Goal: Information Seeking & Learning: Learn about a topic

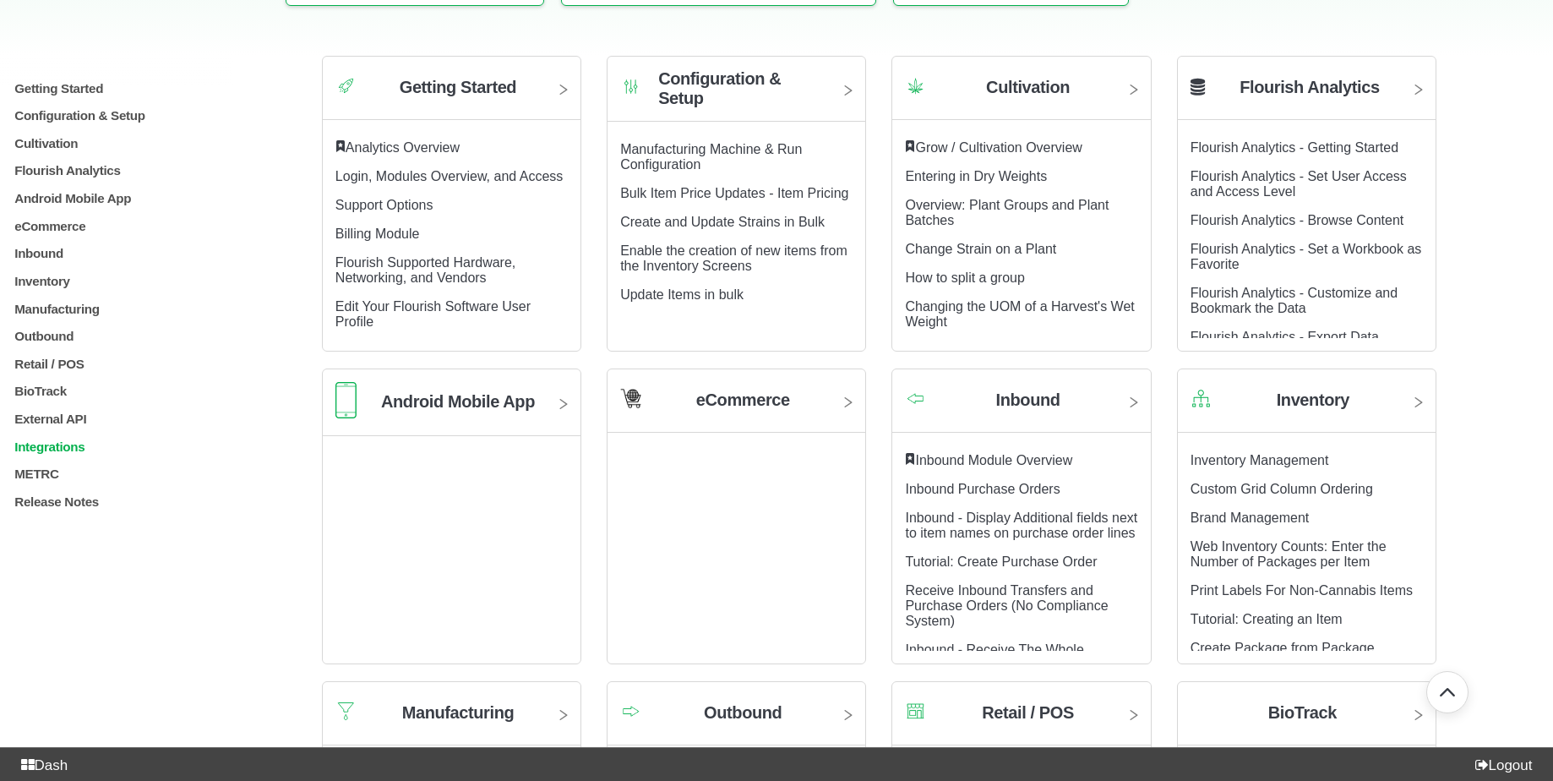
scroll to position [350, 0]
click at [55, 509] on p "Release Notes" at bounding box center [140, 501] width 254 height 14
click at [45, 570] on p "[DATE] Software Release 4.120.0" at bounding box center [143, 562] width 248 height 14
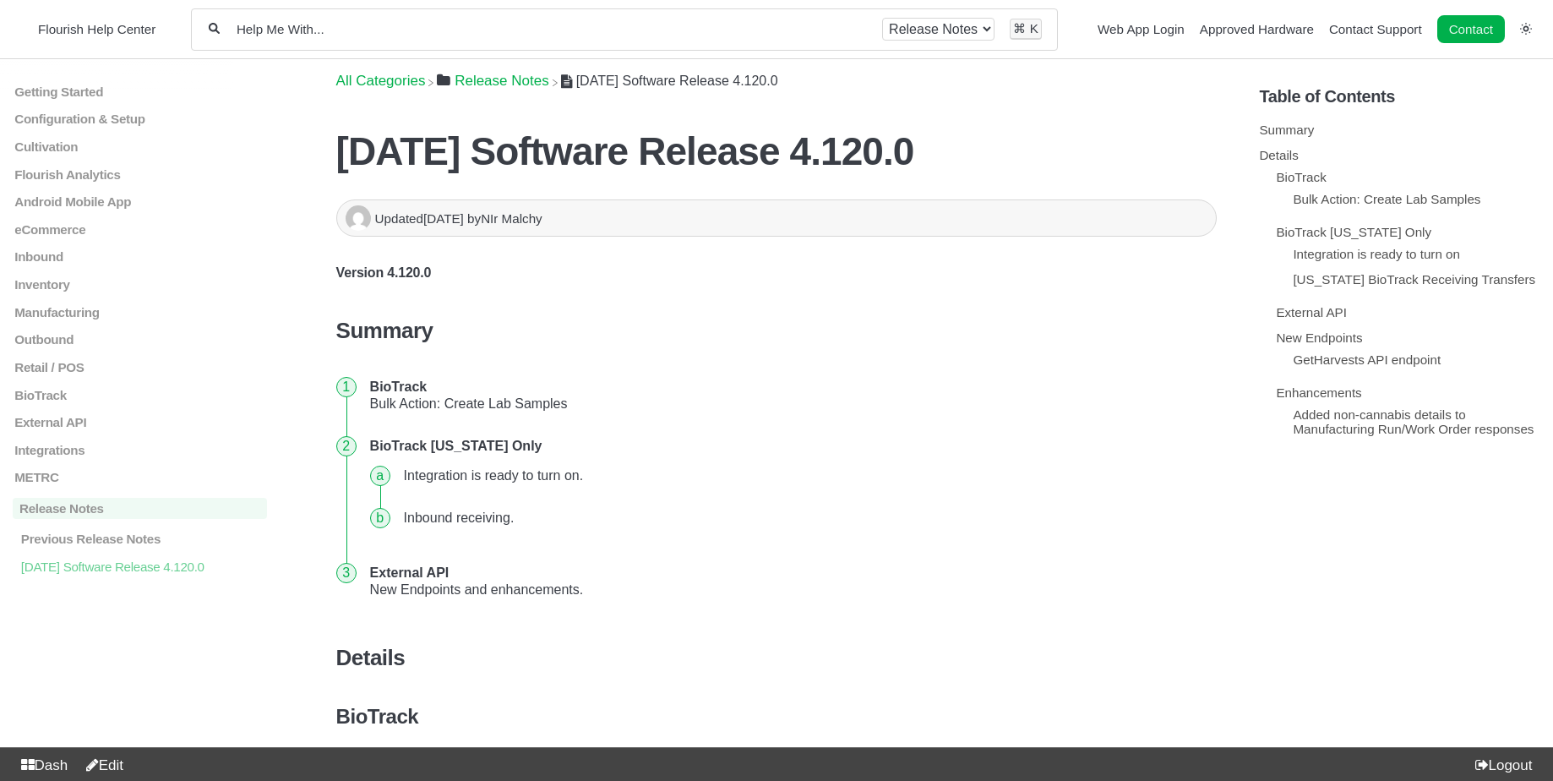
drag, startPoint x: 987, startPoint y: 152, endPoint x: 340, endPoint y: 153, distance: 647.3
click at [340, 153] on h1 "[DATE] Software Release 4.120.0" at bounding box center [776, 151] width 881 height 46
copy h1 "[DATE] Software Release 4.120.0"
